Goal: Transaction & Acquisition: Subscribe to service/newsletter

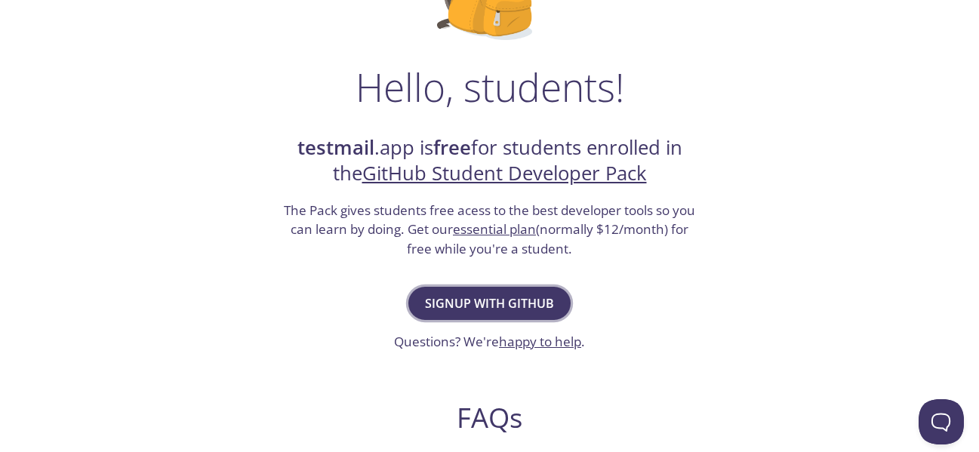
scroll to position [197, 0]
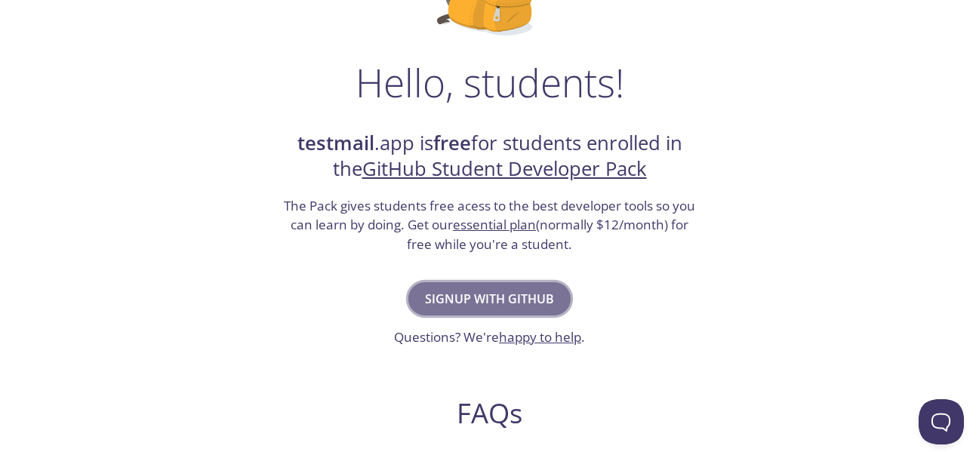
click at [474, 301] on span "Signup with GitHub" at bounding box center [489, 298] width 129 height 21
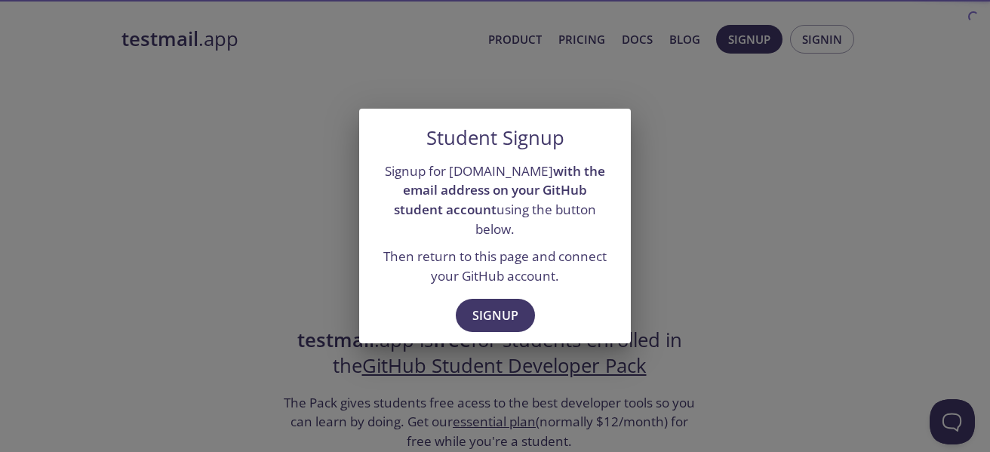
click at [474, 305] on span "Signup" at bounding box center [496, 315] width 46 height 21
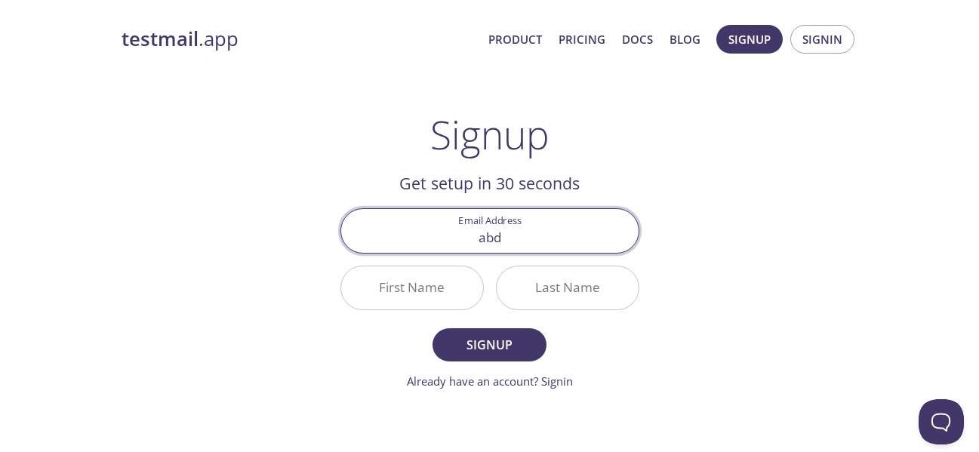
type input "[EMAIL_ADDRESS][DOMAIN_NAME]"
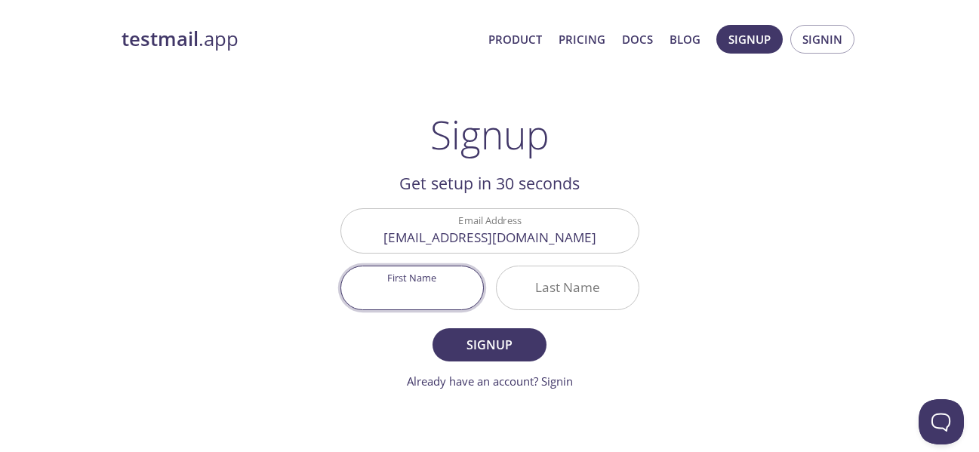
click at [424, 283] on input "First Name" at bounding box center [412, 287] width 142 height 43
type input "[PERSON_NAME]"
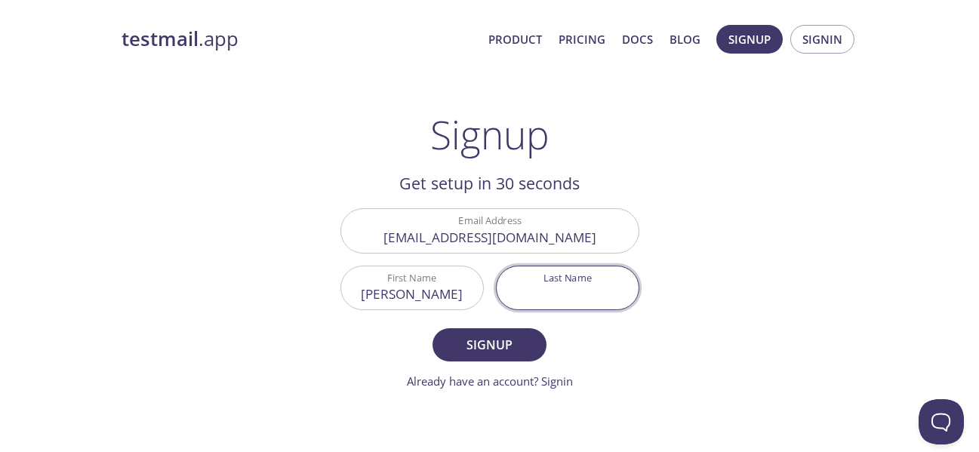
click at [620, 286] on input "Last Name" at bounding box center [568, 287] width 142 height 43
type input "Hameed"
click at [528, 338] on span "Signup" at bounding box center [489, 344] width 80 height 21
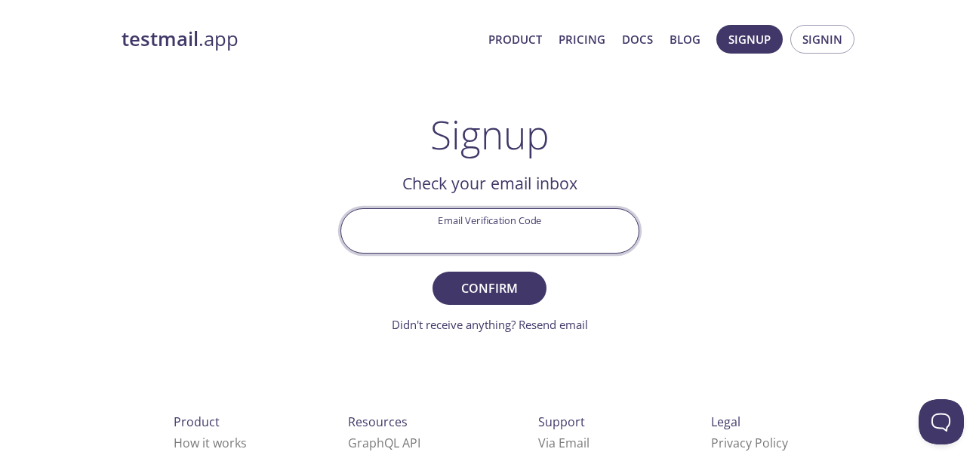
click at [448, 232] on input "Email Verification Code" at bounding box center [489, 230] width 297 height 43
paste input "V89H4RC"
type input "V89H4RC"
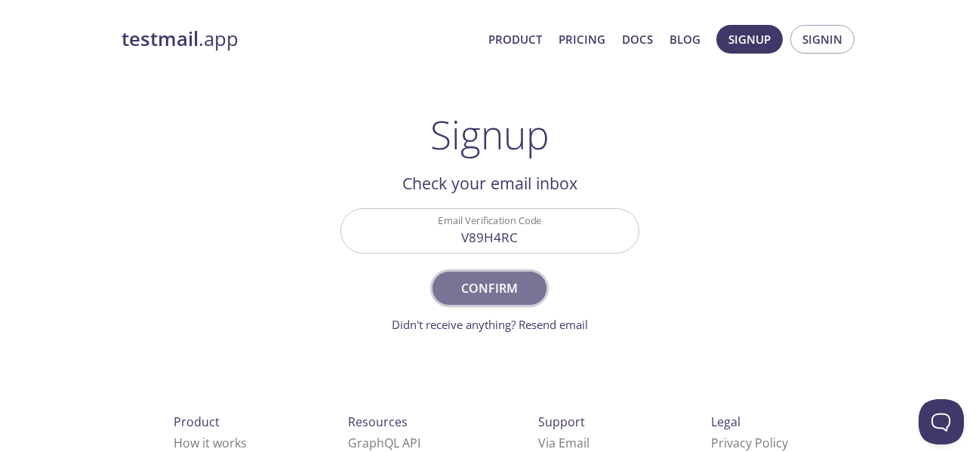
click at [492, 288] on span "Confirm" at bounding box center [489, 288] width 80 height 21
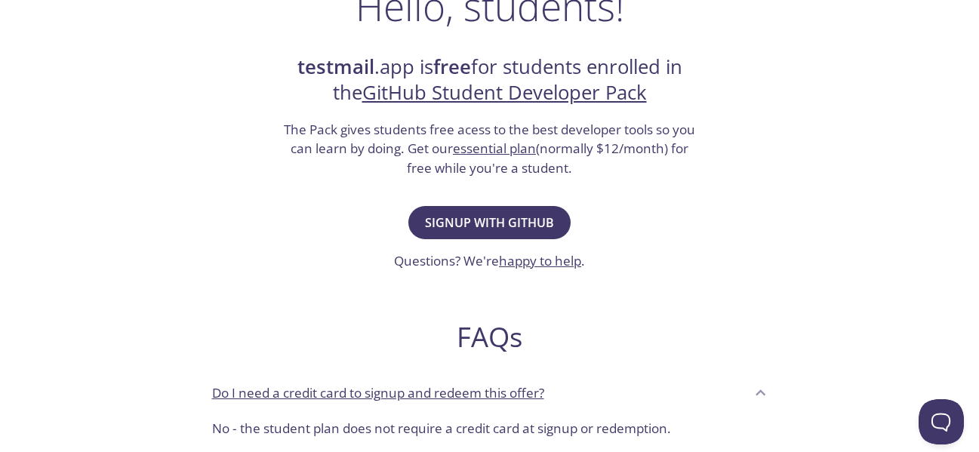
scroll to position [274, 0]
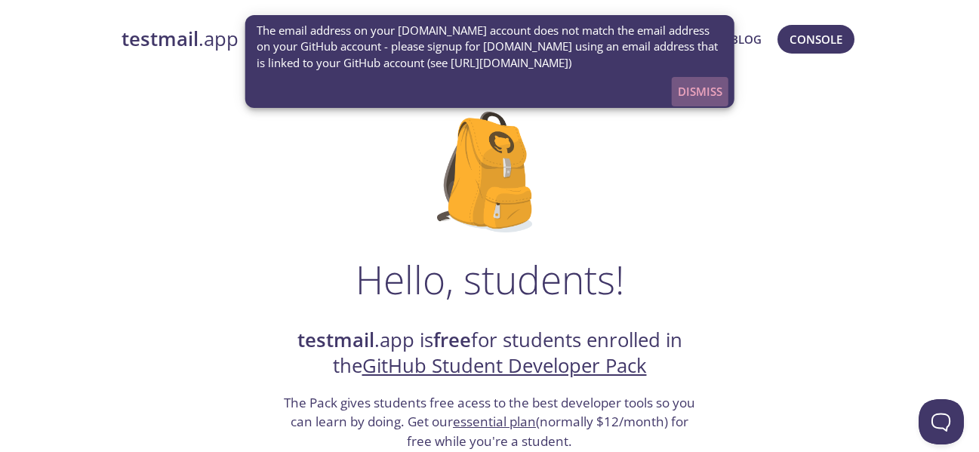
click at [706, 96] on span "Dismiss" at bounding box center [700, 92] width 45 height 20
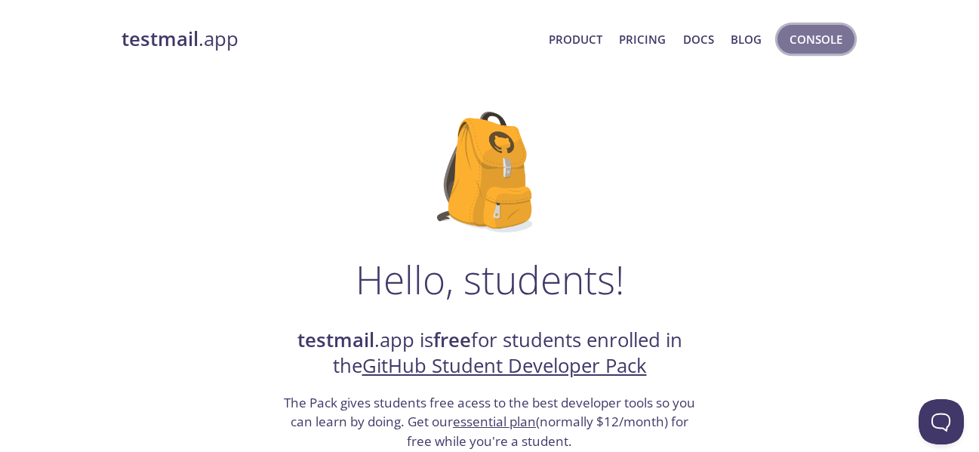
click at [829, 37] on span "Console" at bounding box center [816, 39] width 53 height 20
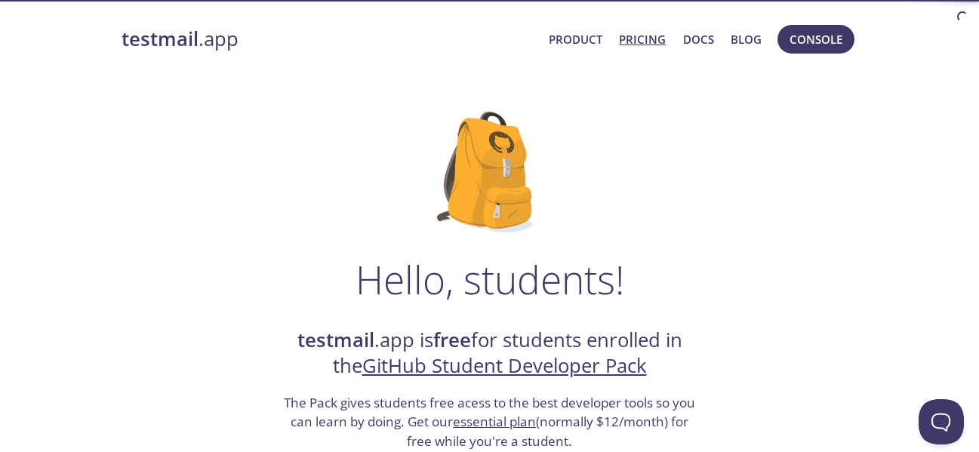
click at [652, 38] on link "Pricing" at bounding box center [642, 39] width 47 height 20
